Goal: Find specific page/section: Find specific page/section

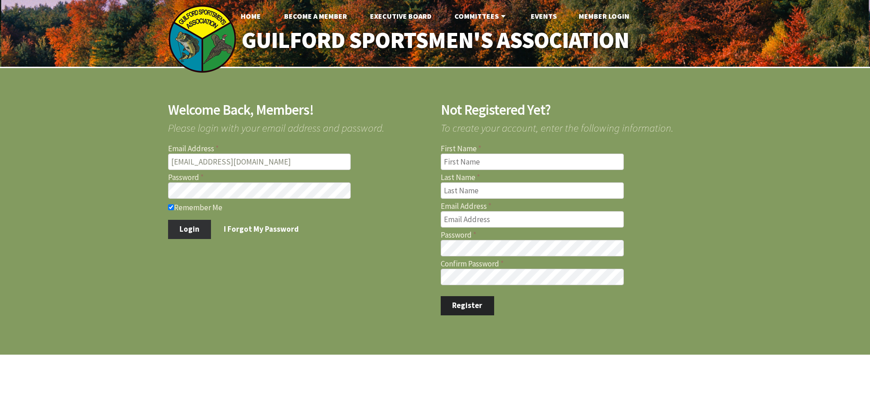
type input "marcmastriano@yahoo.com"
click at [191, 230] on button "Login" at bounding box center [189, 229] width 43 height 19
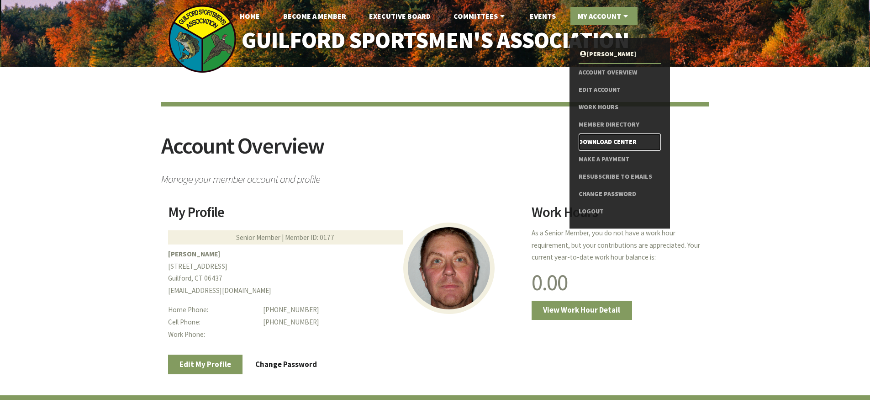
click at [605, 143] on link "Download Center" at bounding box center [620, 141] width 82 height 17
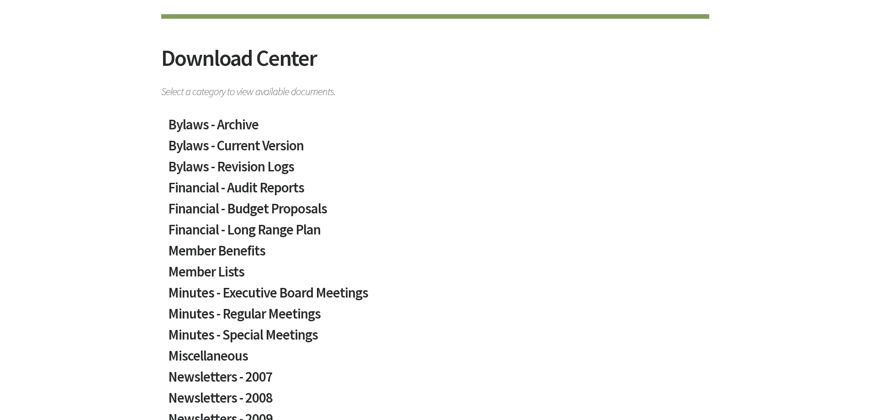
scroll to position [91, 0]
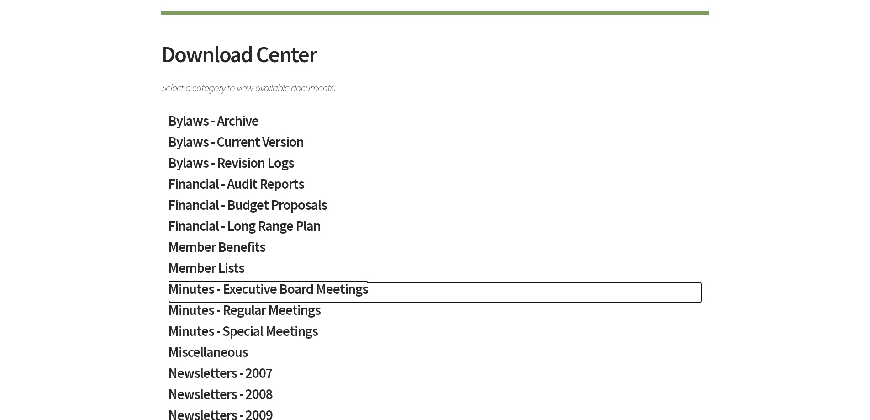
click at [285, 286] on h2 "Minutes - Executive Board Meetings" at bounding box center [435, 292] width 534 height 21
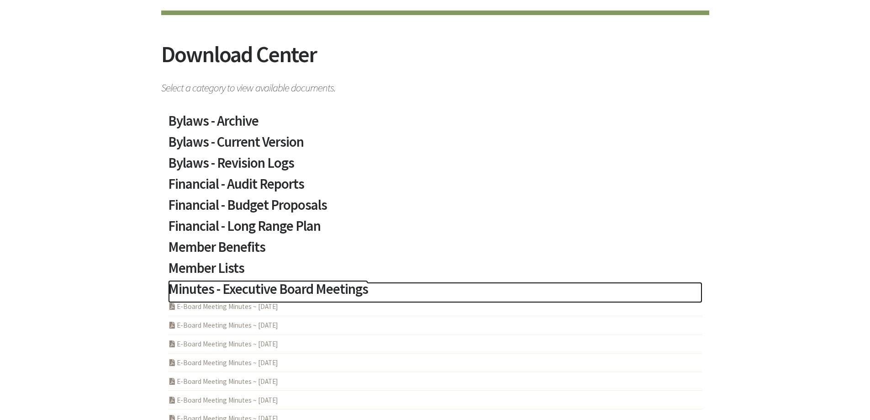
click at [285, 286] on h2 "Minutes - Executive Board Meetings" at bounding box center [435, 292] width 534 height 21
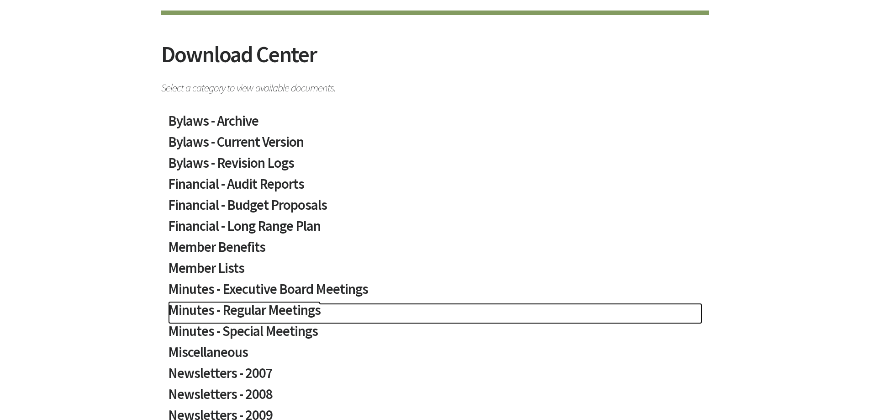
click at [286, 309] on h2 "Minutes - Regular Meetings" at bounding box center [435, 313] width 534 height 21
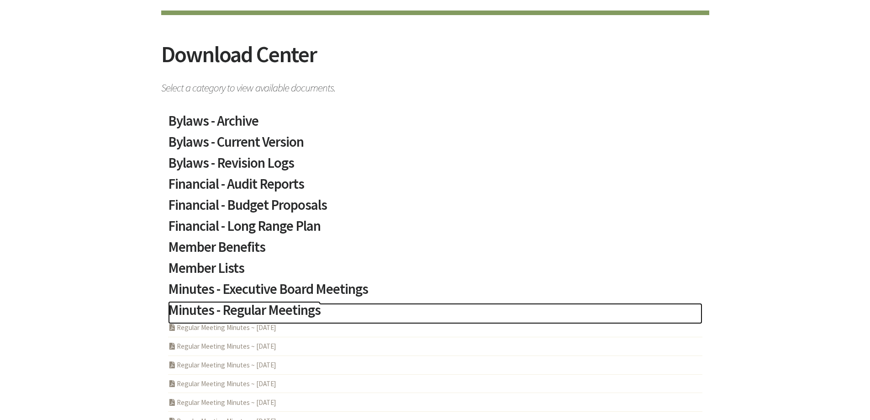
click at [286, 309] on h2 "Minutes - Regular Meetings" at bounding box center [435, 313] width 534 height 21
